Goal: Task Accomplishment & Management: Manage account settings

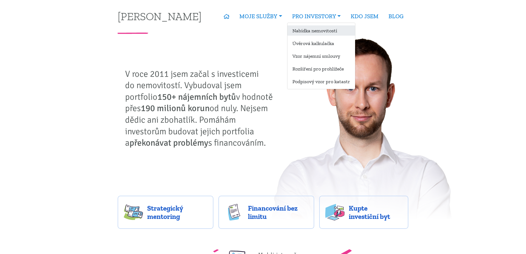
click at [314, 26] on link "Nabídka nemovitostí" at bounding box center [321, 30] width 68 height 10
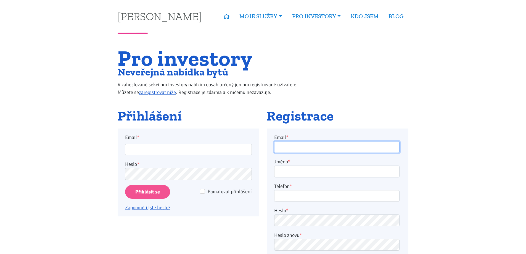
type input "horejsi.j@seznam.cz"
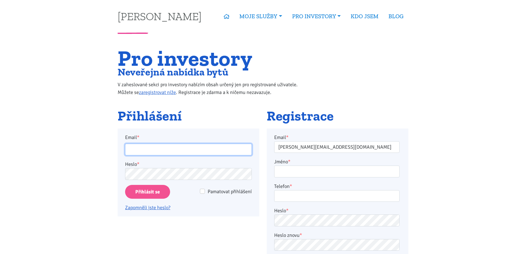
type input "horejsi.j@seznam.cz"
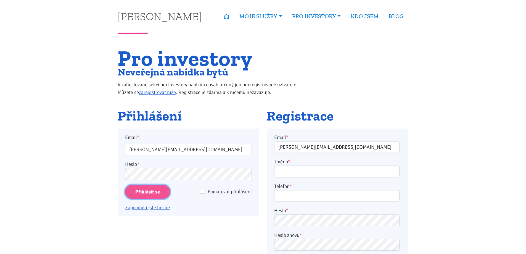
click at [146, 196] on input "Přihlásit se" at bounding box center [147, 192] width 45 height 14
